Goal: Find specific fact: Find specific fact

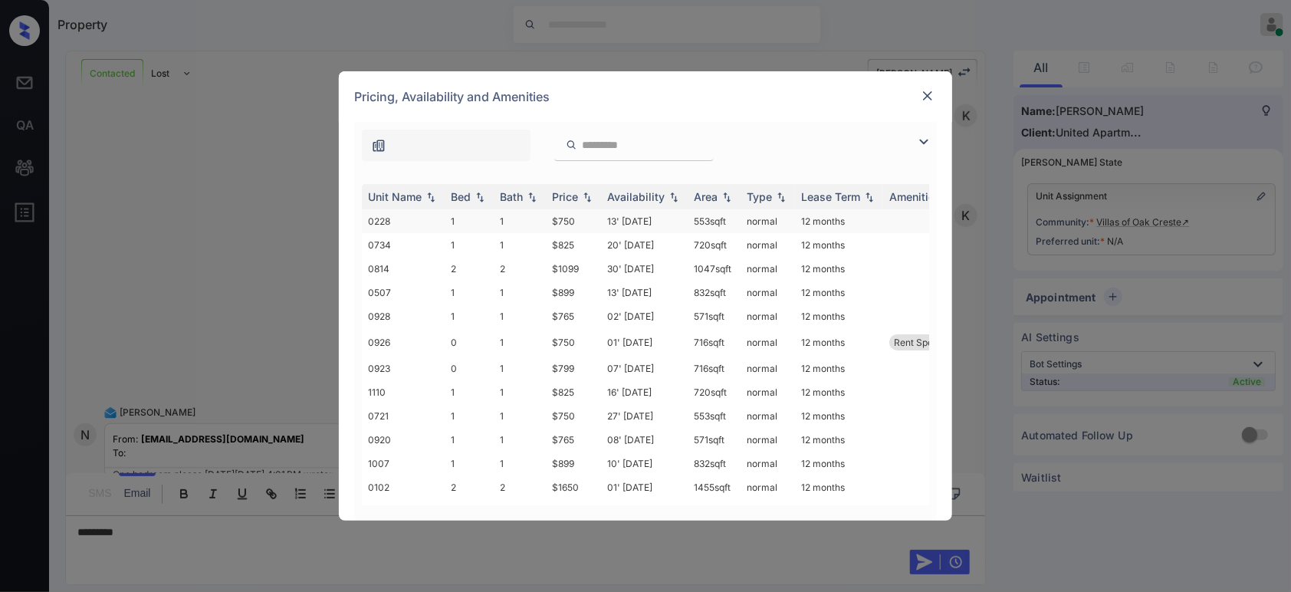
click at [564, 223] on td "$750" at bounding box center [573, 221] width 55 height 24
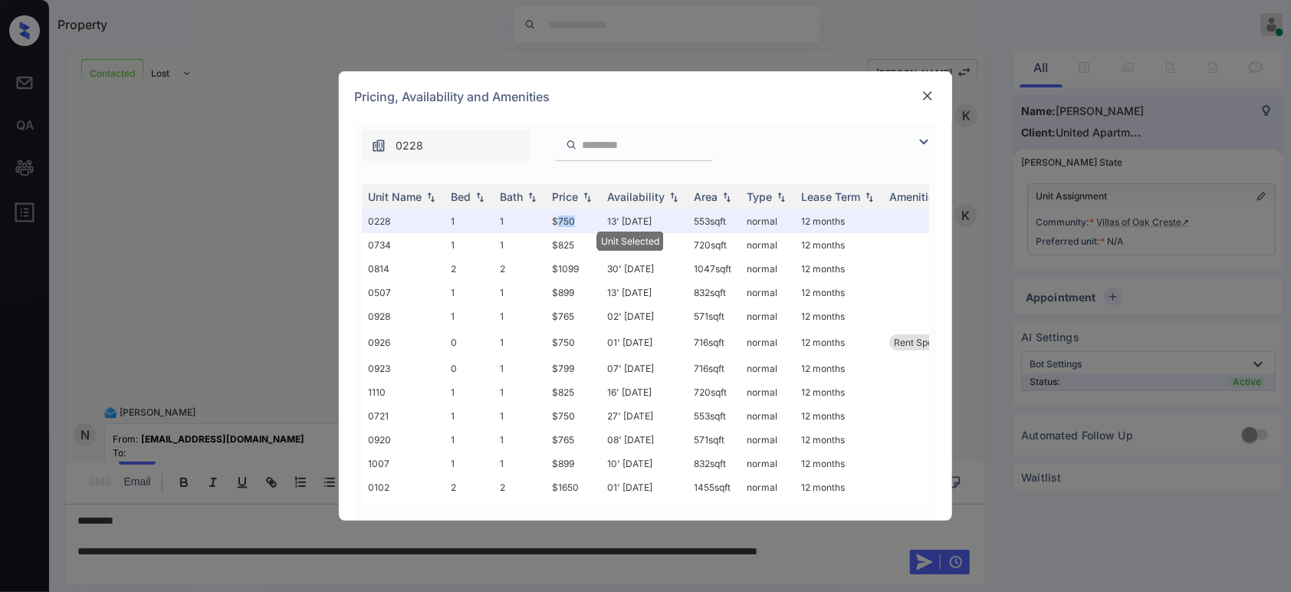
click at [924, 97] on img at bounding box center [927, 95] width 15 height 15
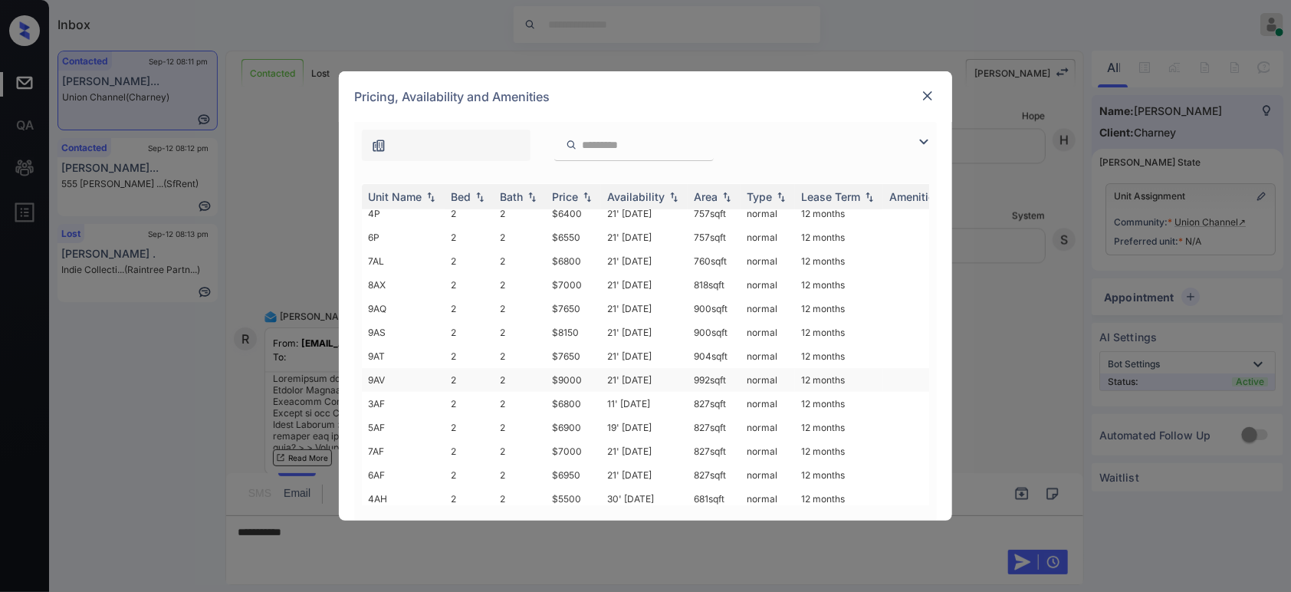
scroll to position [389, 0]
drag, startPoint x: 589, startPoint y: 318, endPoint x: 546, endPoint y: 317, distance: 42.9
click at [546, 320] on td "$9000" at bounding box center [573, 332] width 55 height 24
copy td "$9000"
click at [926, 98] on img at bounding box center [927, 95] width 15 height 15
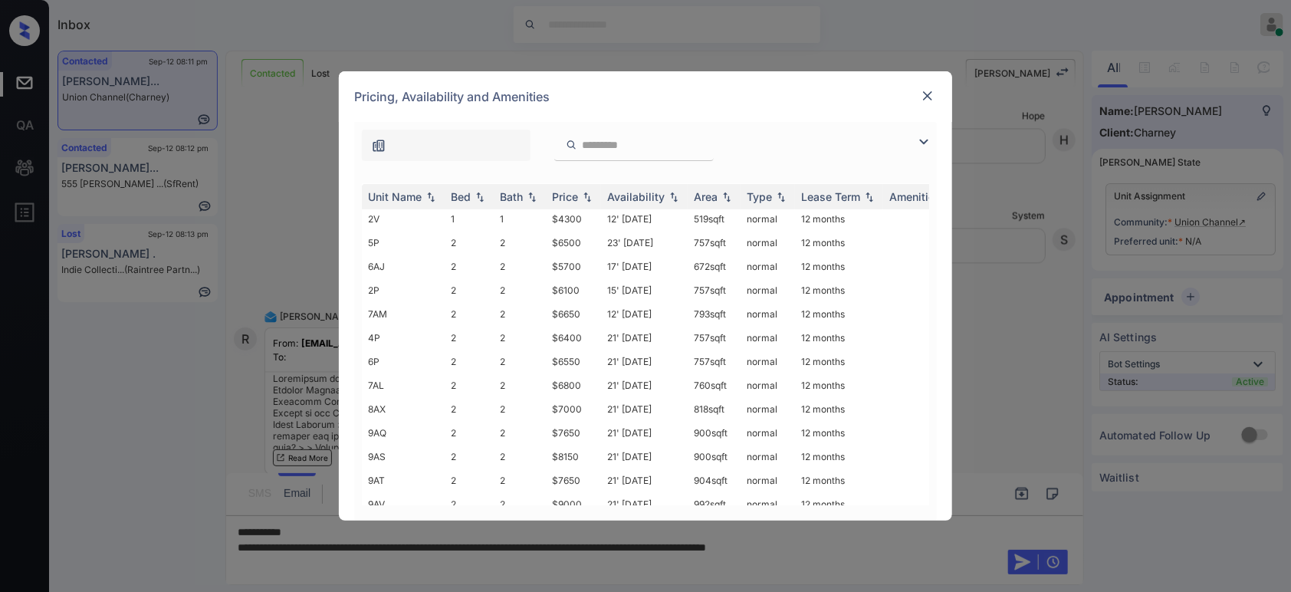
scroll to position [227, 0]
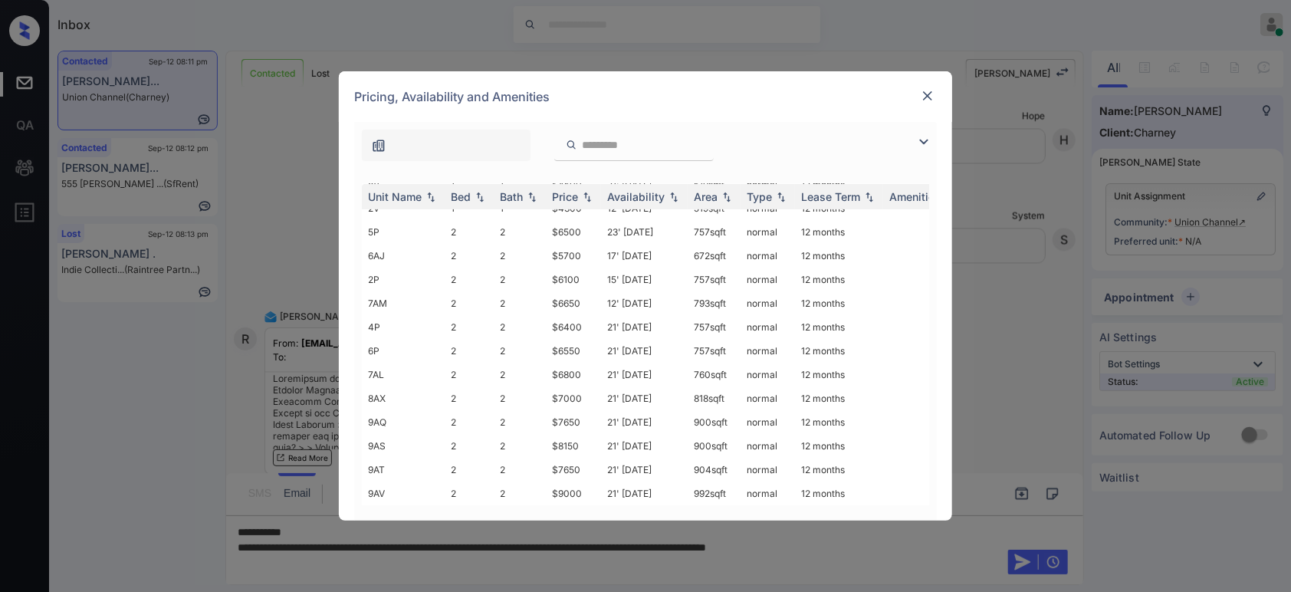
click at [926, 99] on img at bounding box center [927, 95] width 15 height 15
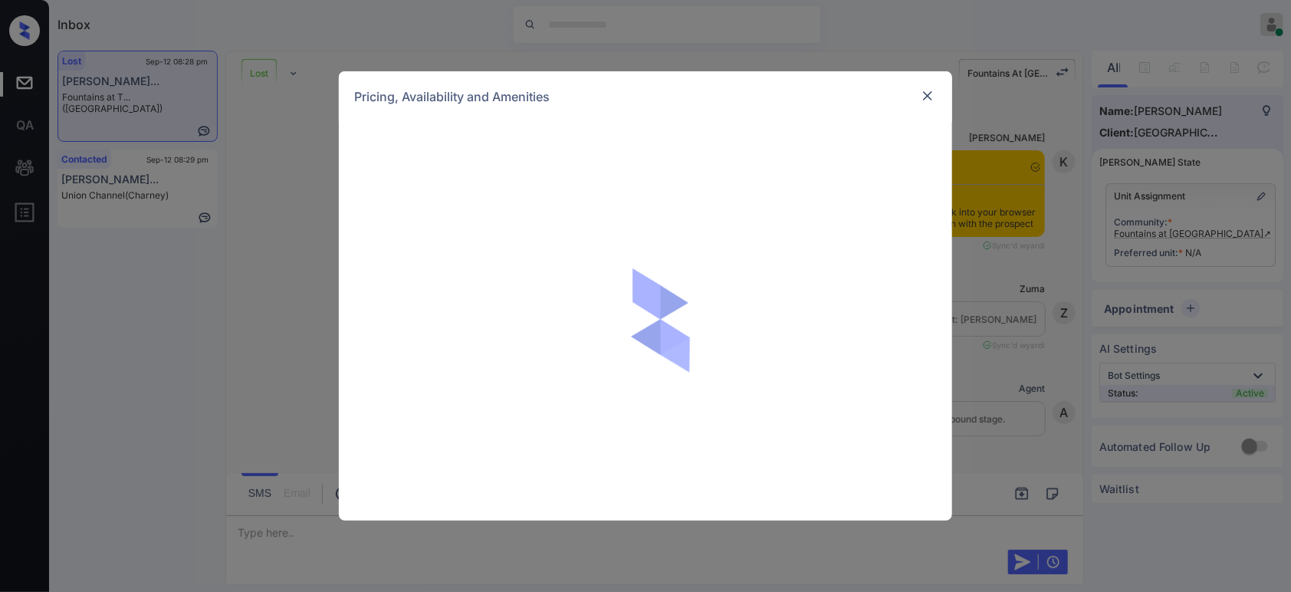
scroll to position [1698, 0]
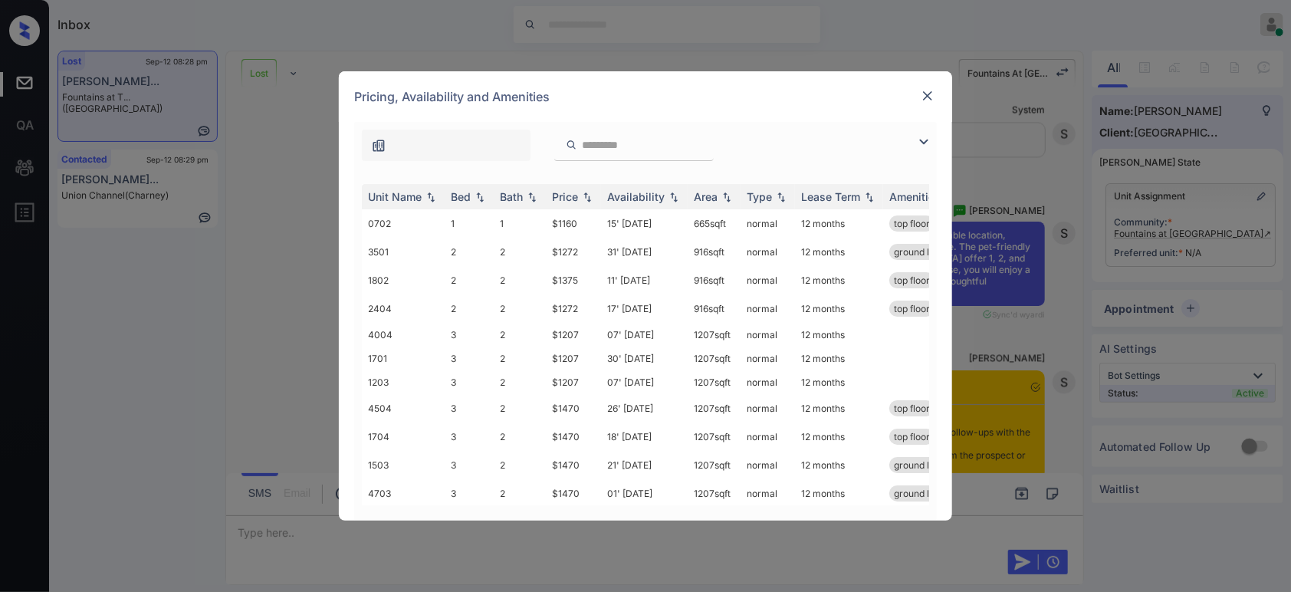
click at [926, 94] on img at bounding box center [927, 95] width 15 height 15
